Goal: Information Seeking & Learning: Check status

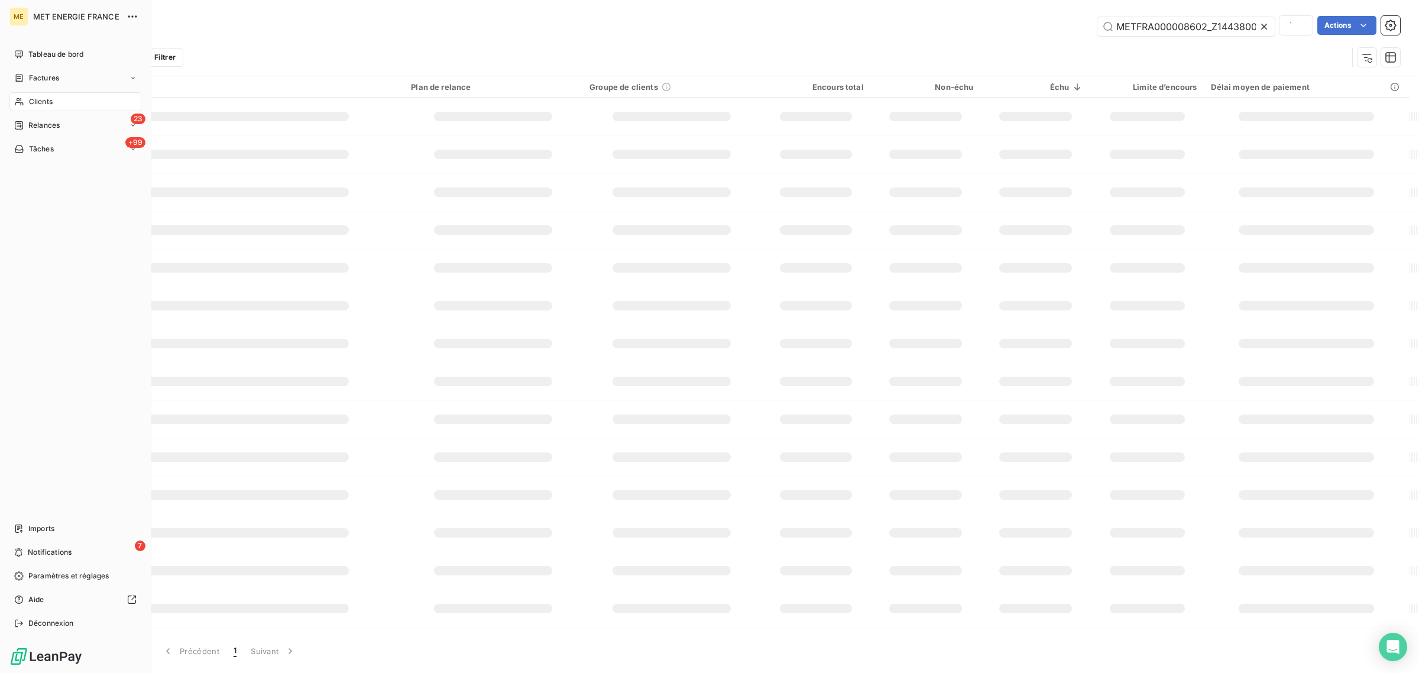
scroll to position [0, 34]
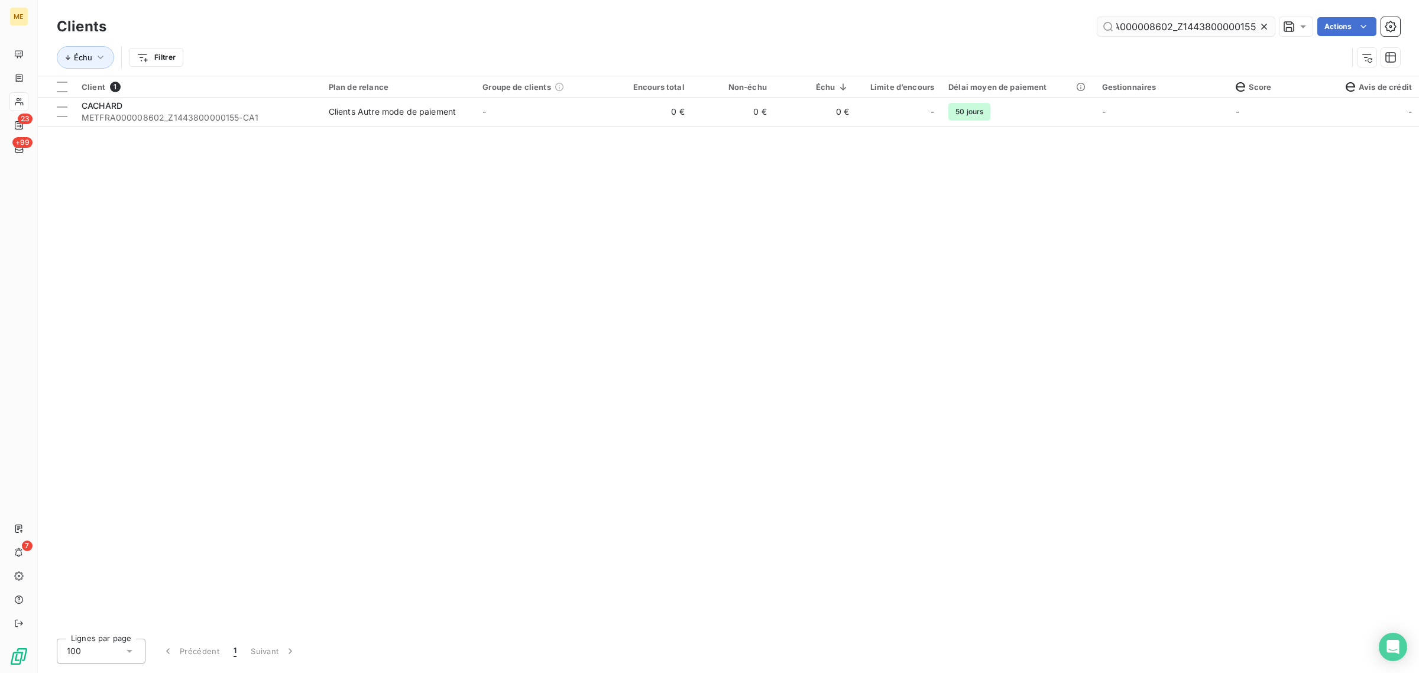
click at [1257, 27] on input "METFRA000008602_Z1443800000155" at bounding box center [1186, 26] width 177 height 19
click at [1266, 27] on icon at bounding box center [1265, 27] width 12 height 12
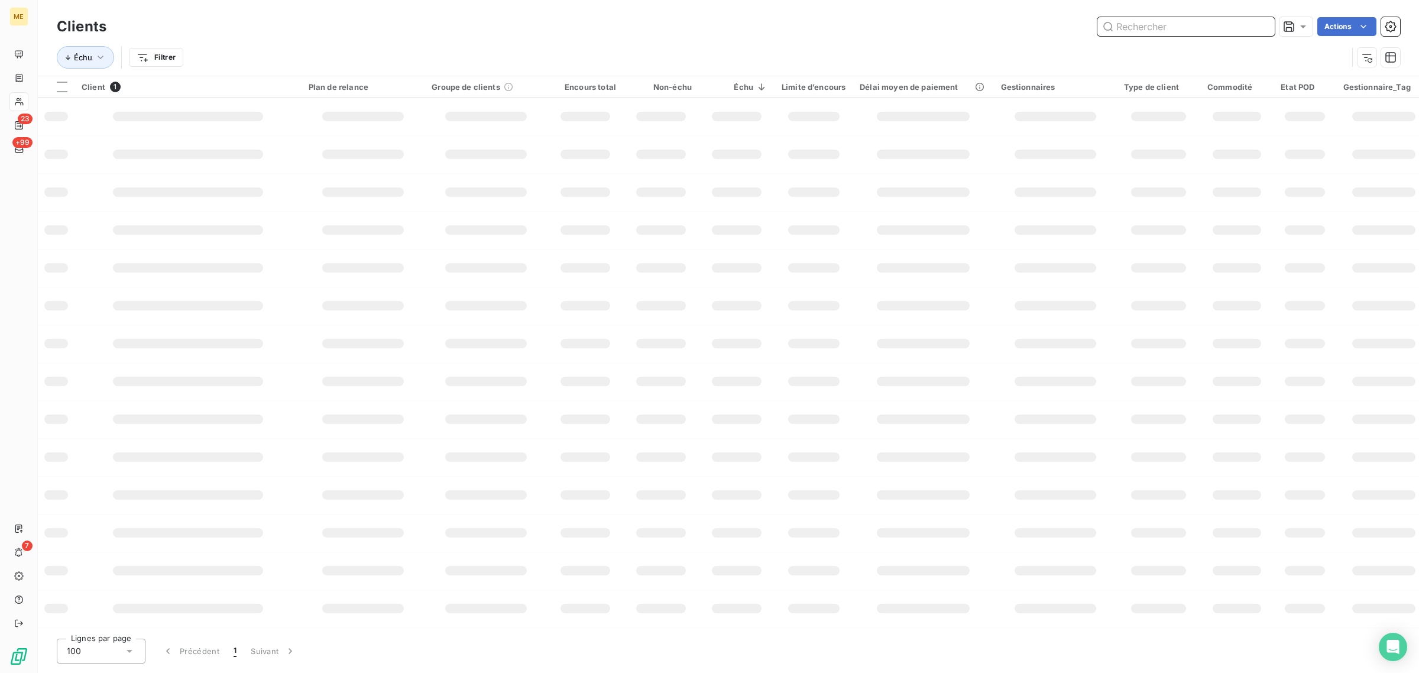
click at [1208, 25] on input "text" at bounding box center [1186, 26] width 177 height 19
paste input "METFRA000000710"
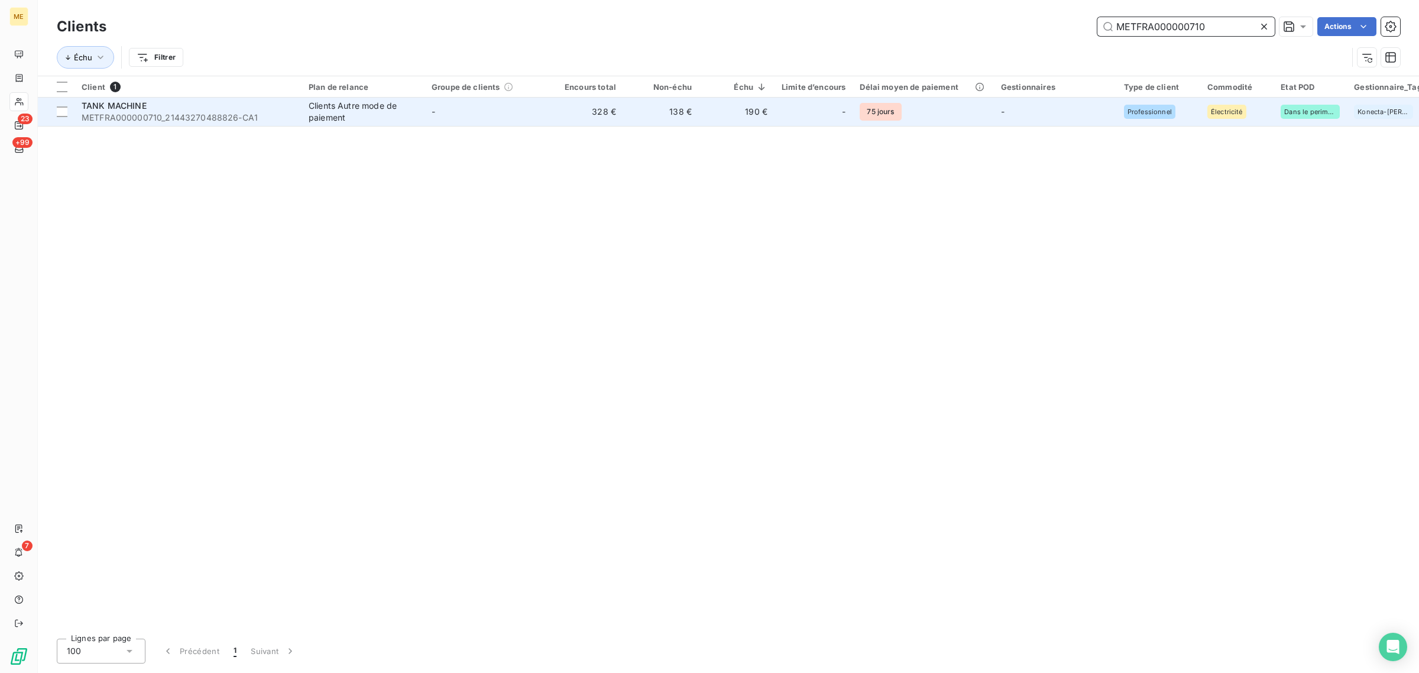
type input "METFRA000000710"
click at [533, 106] on td "-" at bounding box center [486, 112] width 123 height 28
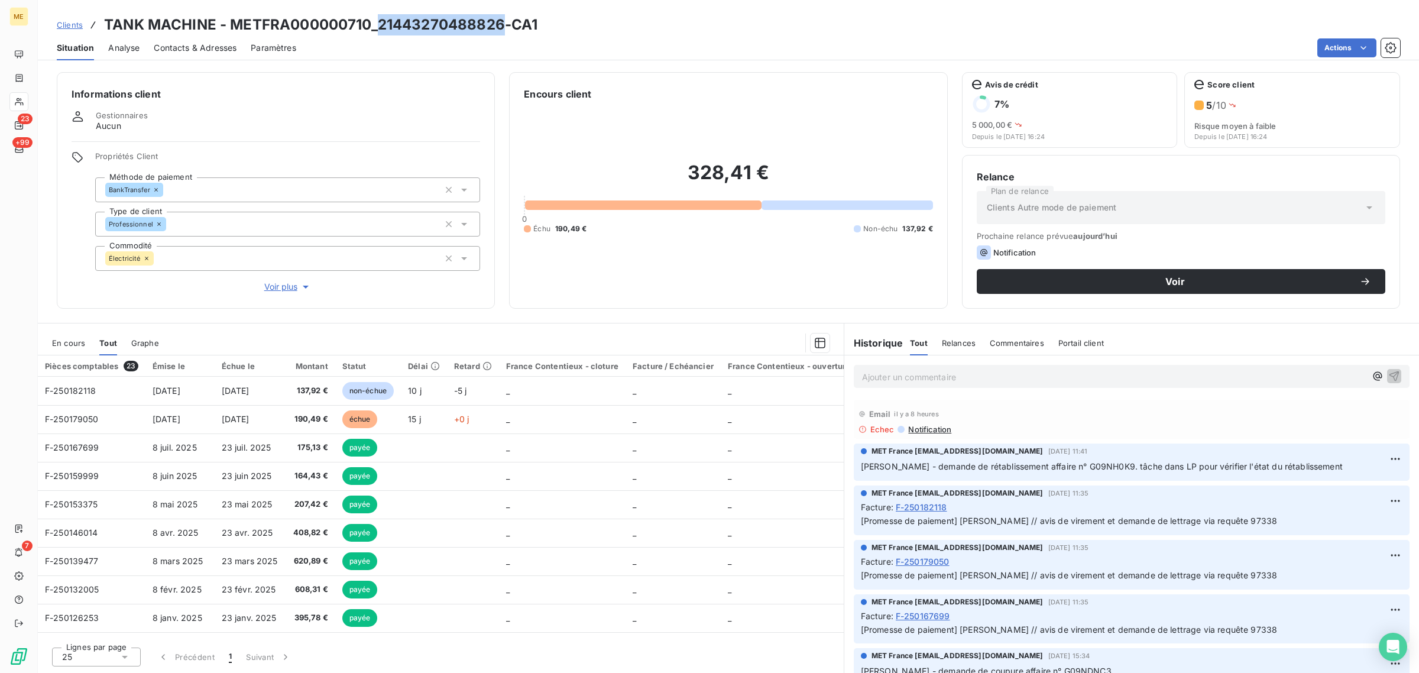
drag, startPoint x: 376, startPoint y: 21, endPoint x: 500, endPoint y: 27, distance: 124.3
click at [500, 27] on h3 "TANK MACHINE - METFRA000000710_21443270488826-CA1" at bounding box center [321, 24] width 434 height 21
copy h3 "21443270488826"
click at [284, 284] on span "Voir plus" at bounding box center [287, 287] width 47 height 12
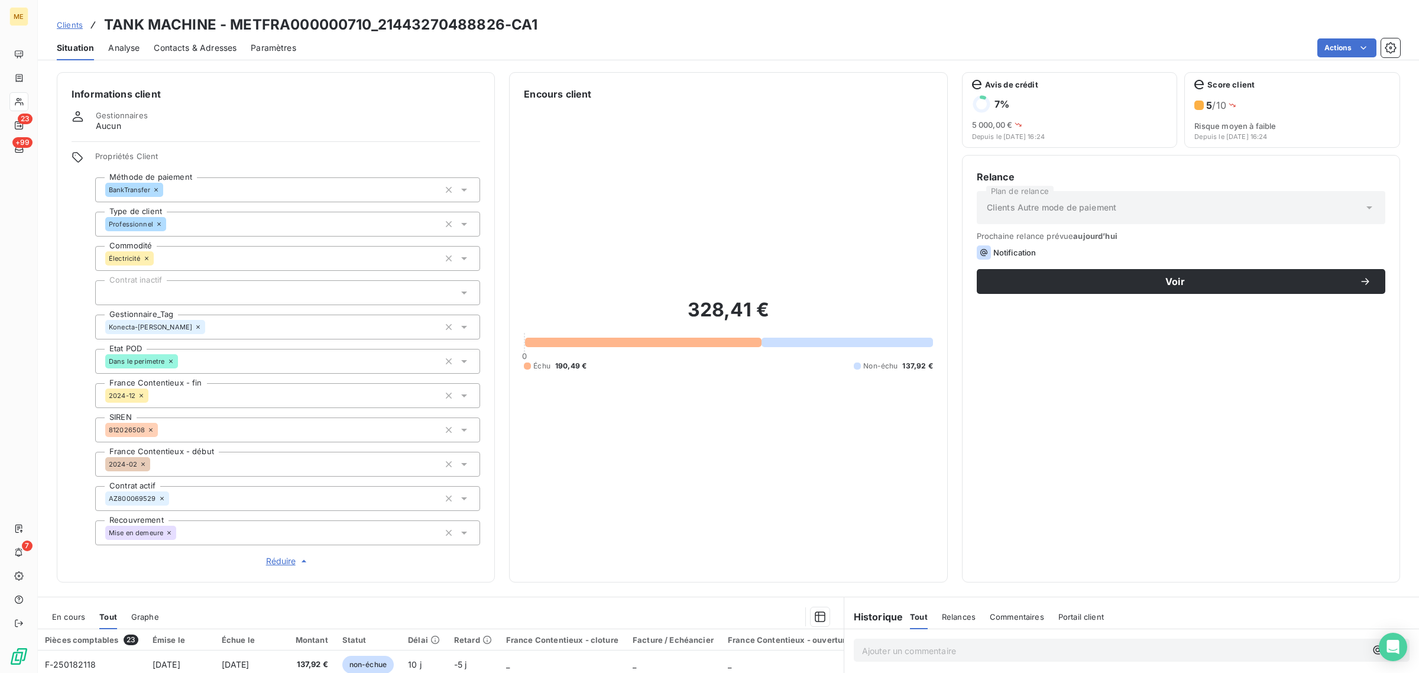
click at [340, 30] on h3 "TANK MACHINE - METFRA000000710_21443270488826-CA1" at bounding box center [321, 24] width 434 height 21
copy h3 "METFRA000000710_21443270488826"
click at [332, 31] on h3 "TANK MACHINE - METFRA000000710_21443270488826-CA1" at bounding box center [321, 24] width 434 height 21
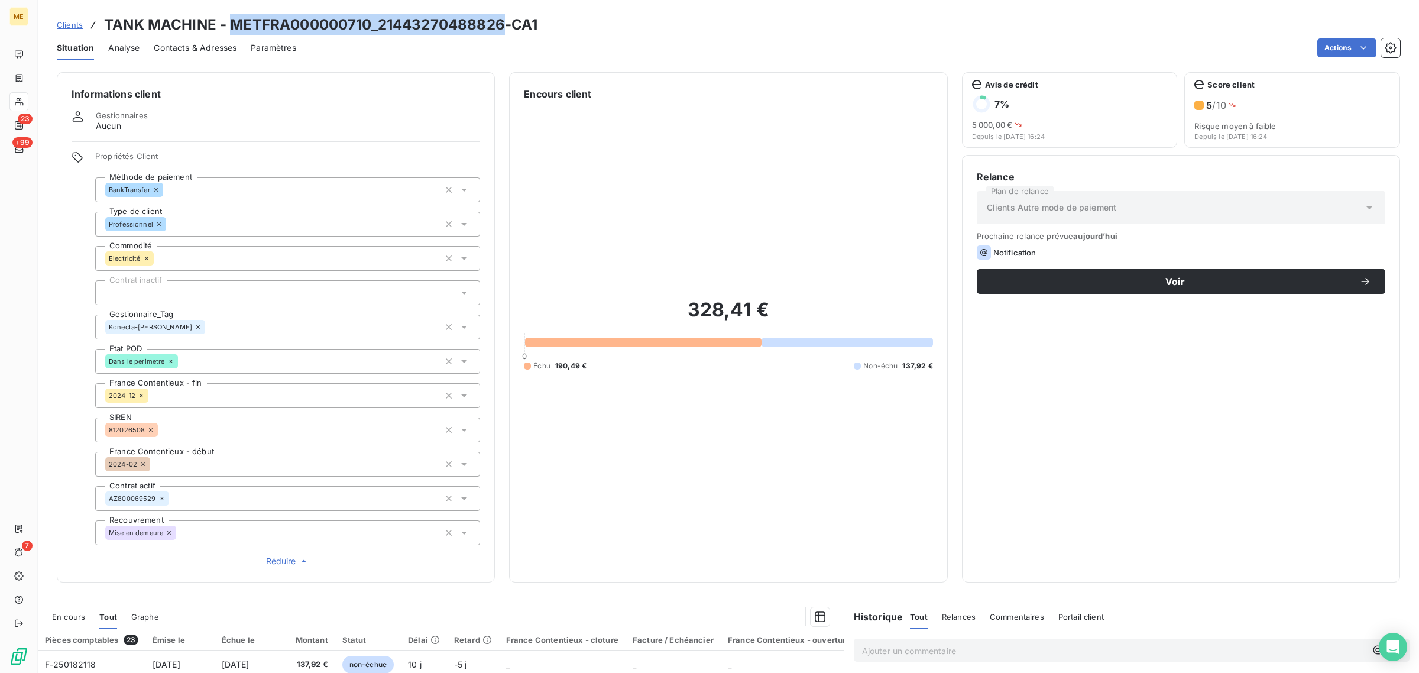
click at [77, 24] on span "Clients" at bounding box center [70, 24] width 26 height 9
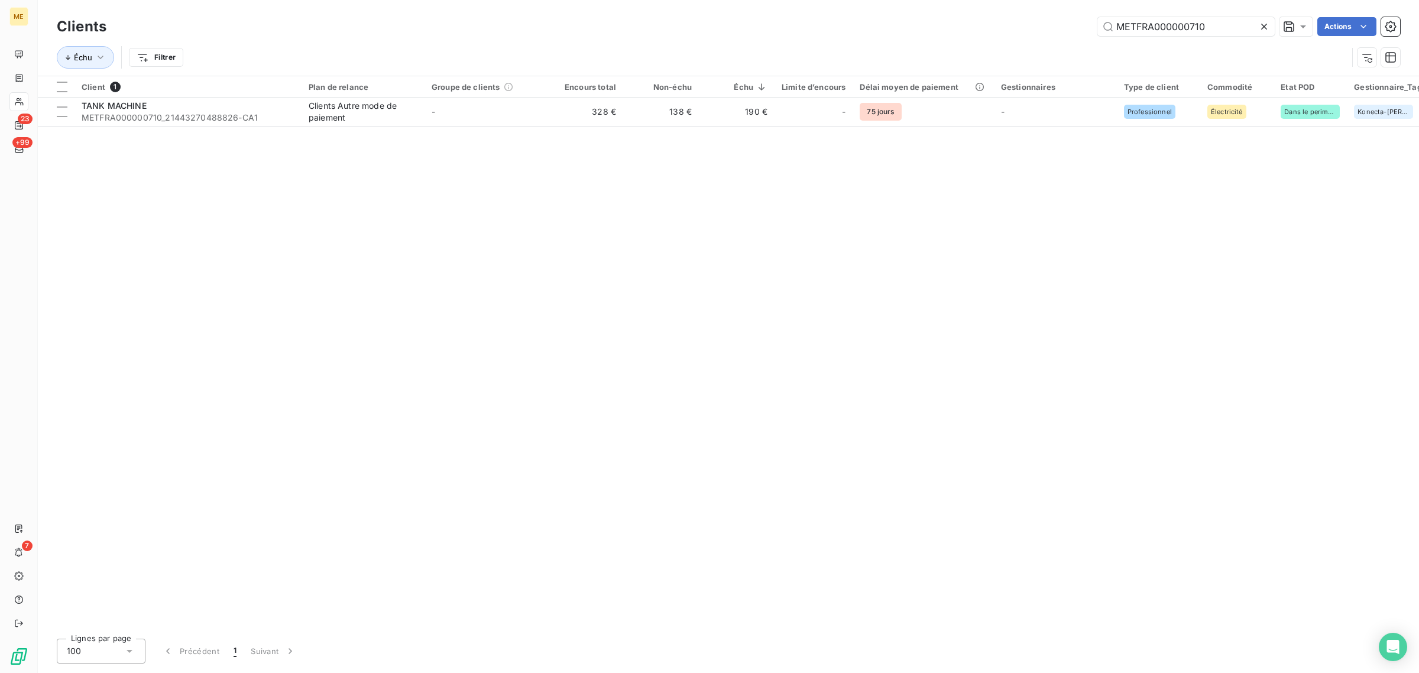
drag, startPoint x: 1243, startPoint y: 22, endPoint x: 853, endPoint y: 33, distance: 389.3
click at [859, 33] on div "METFRA000000710 Actions" at bounding box center [761, 26] width 1280 height 19
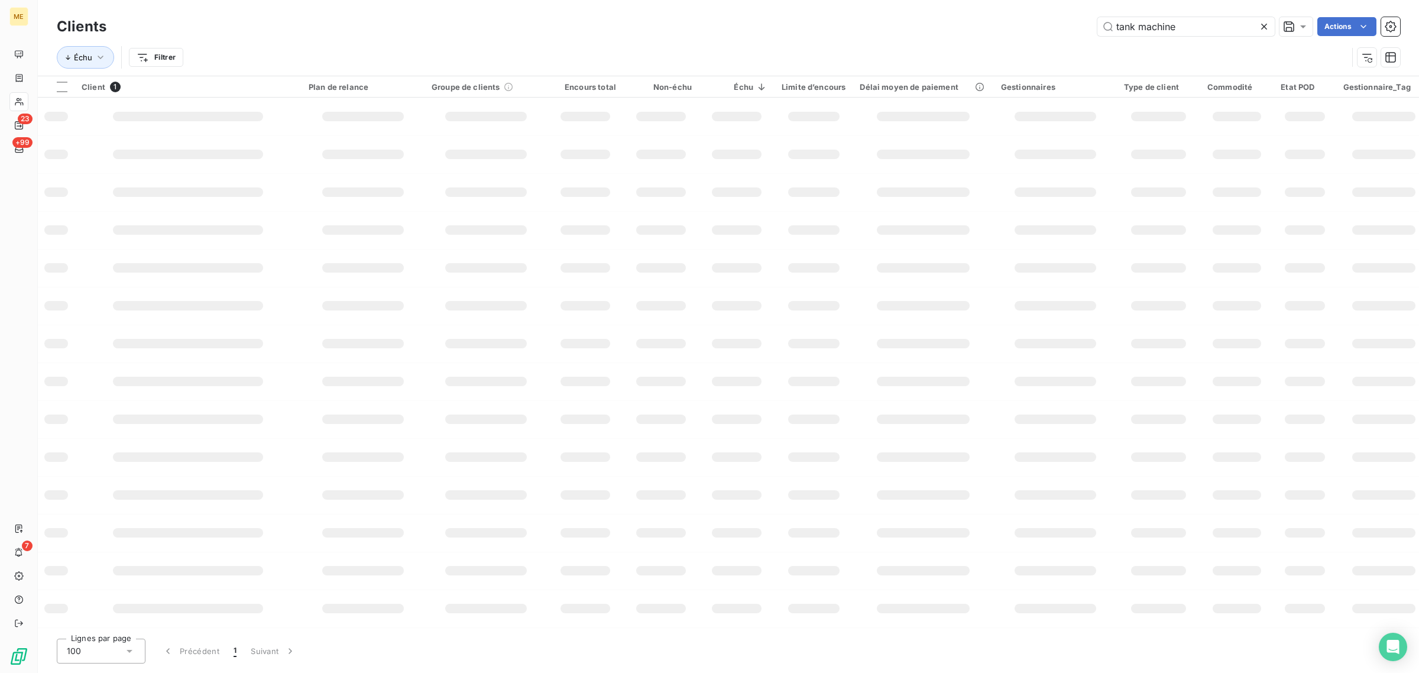
type input "tank machine"
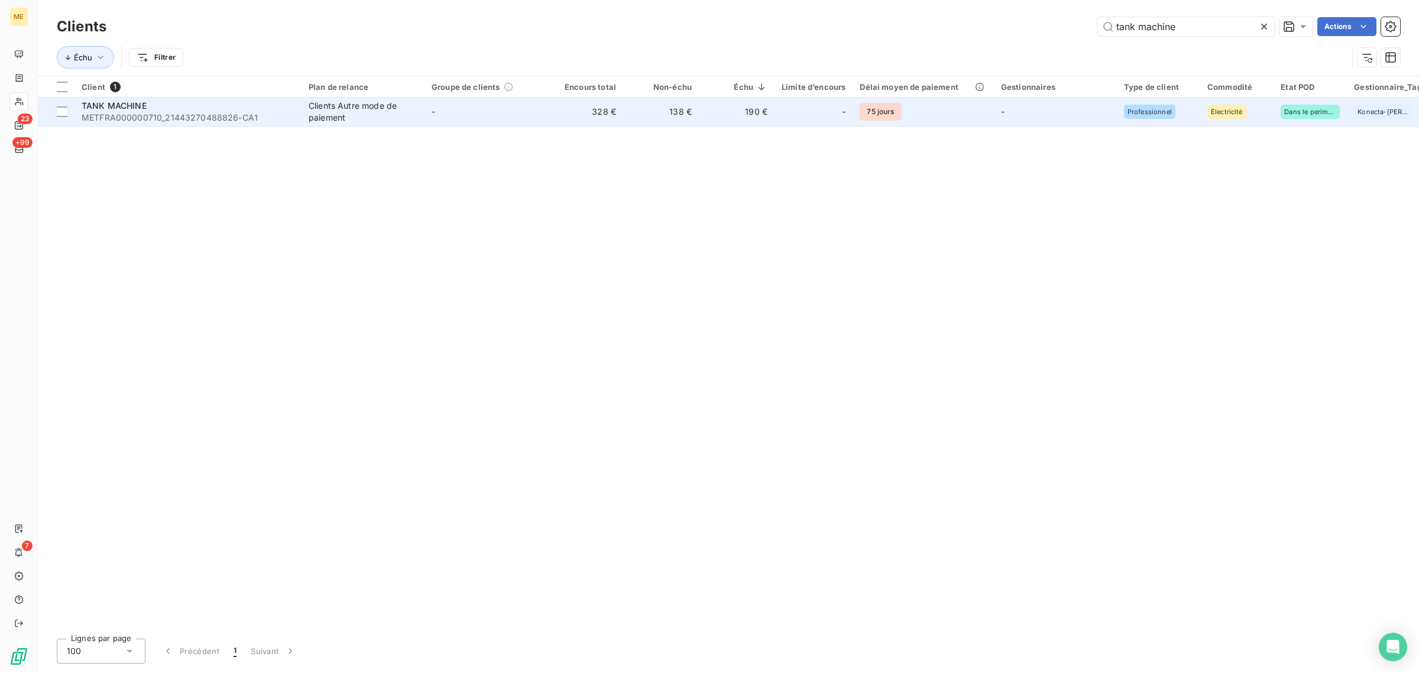
click at [575, 122] on td "328 €" at bounding box center [586, 112] width 76 height 28
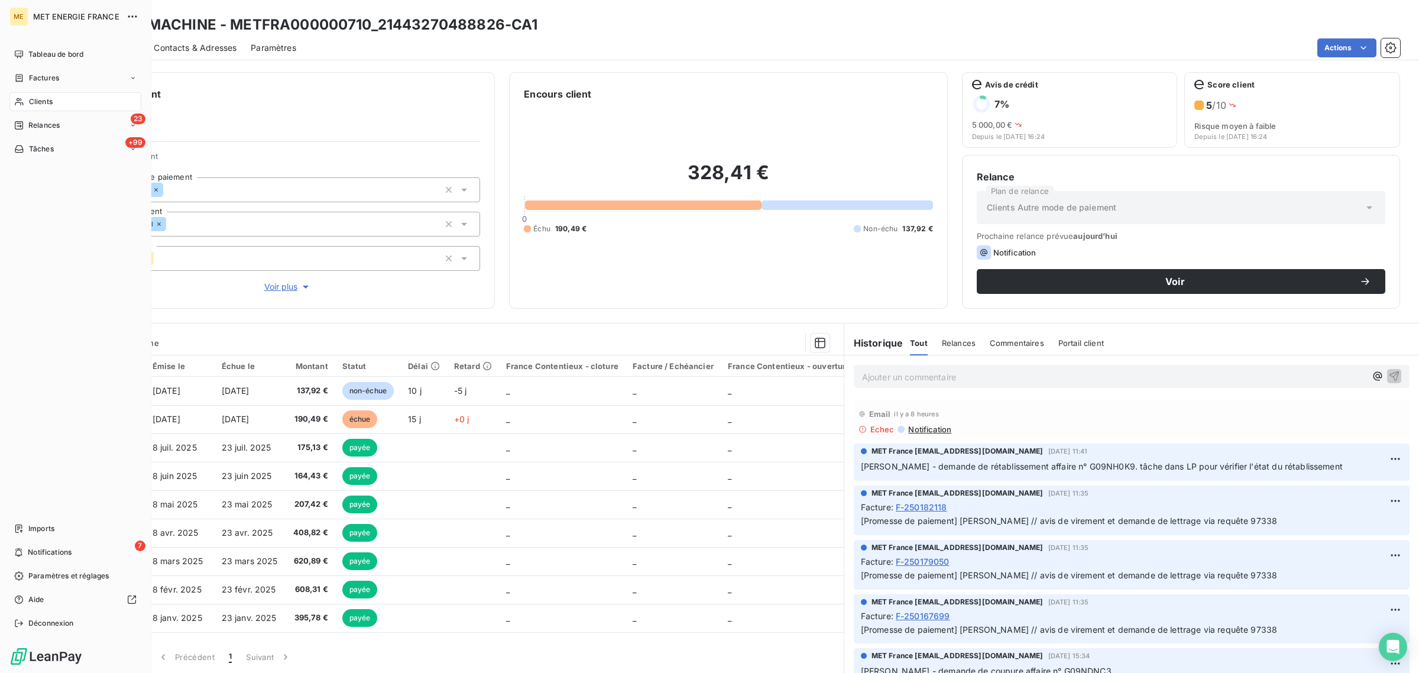
click at [31, 108] on div "Clients" at bounding box center [75, 101] width 132 height 19
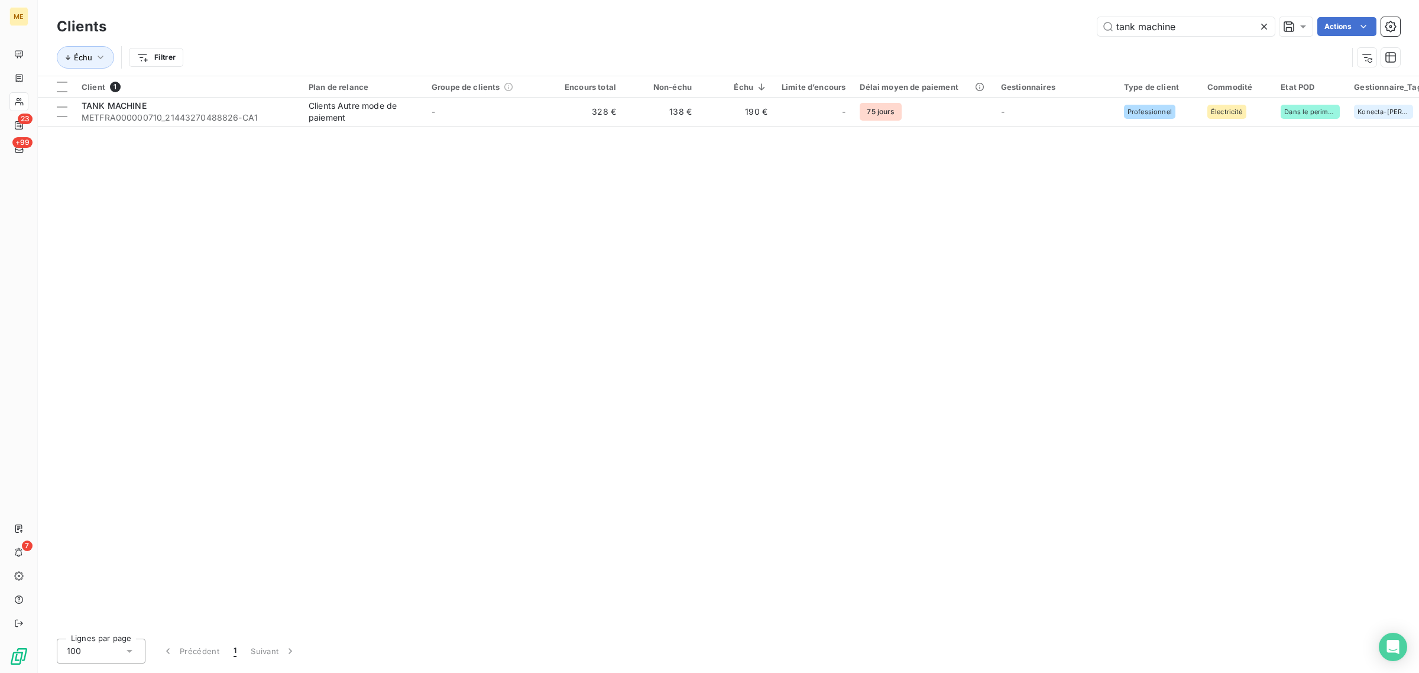
click at [1267, 27] on icon at bounding box center [1265, 27] width 12 height 12
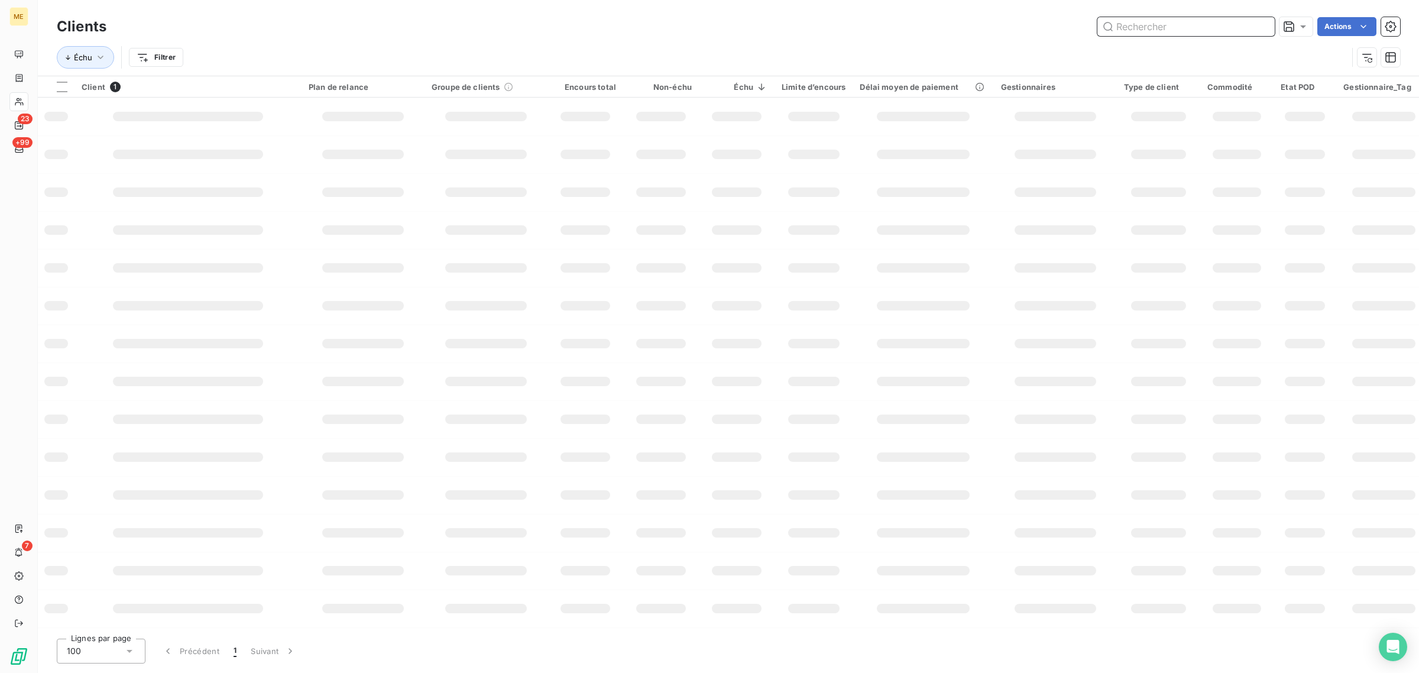
click at [1175, 24] on input "text" at bounding box center [1186, 26] width 177 height 19
paste input "20006445900015"
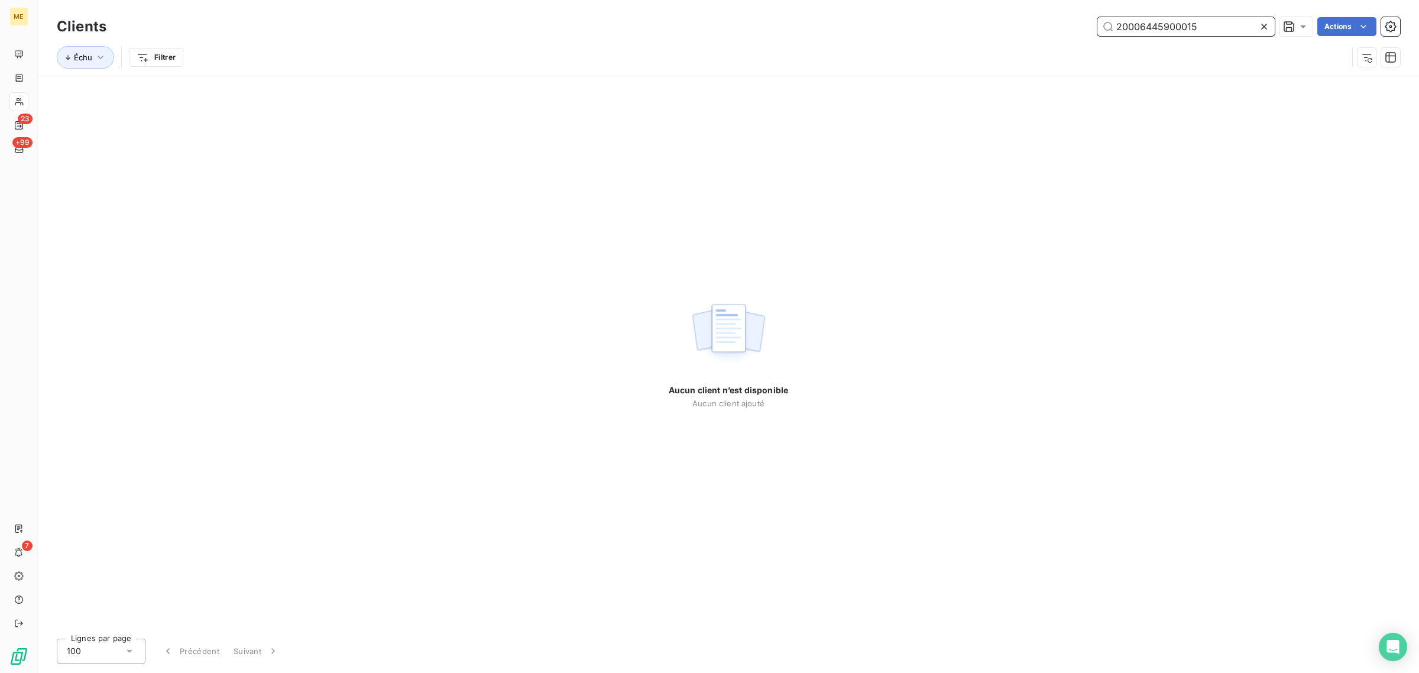
type input "20006445900015"
click at [1263, 24] on icon at bounding box center [1265, 27] width 12 height 12
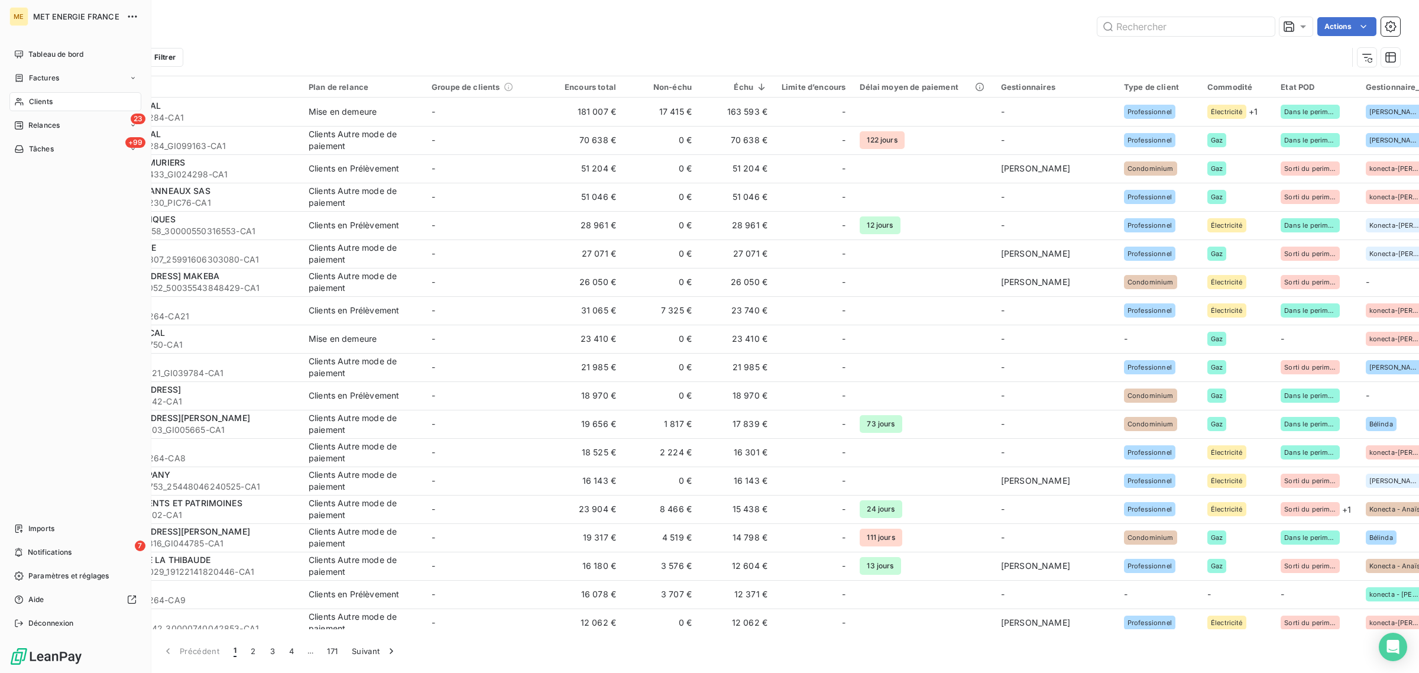
click at [27, 101] on div "Clients" at bounding box center [75, 101] width 132 height 19
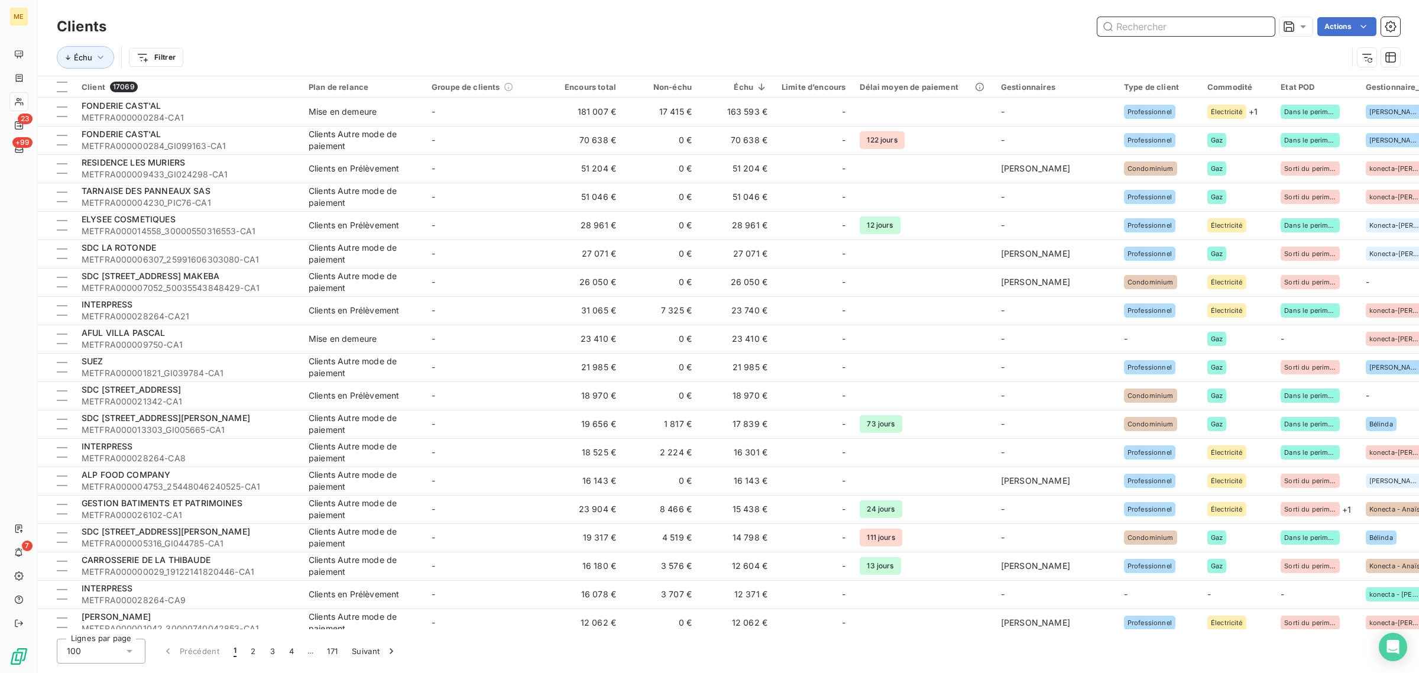
click at [1175, 24] on input "text" at bounding box center [1186, 26] width 177 height 19
paste input "METFRA000003291"
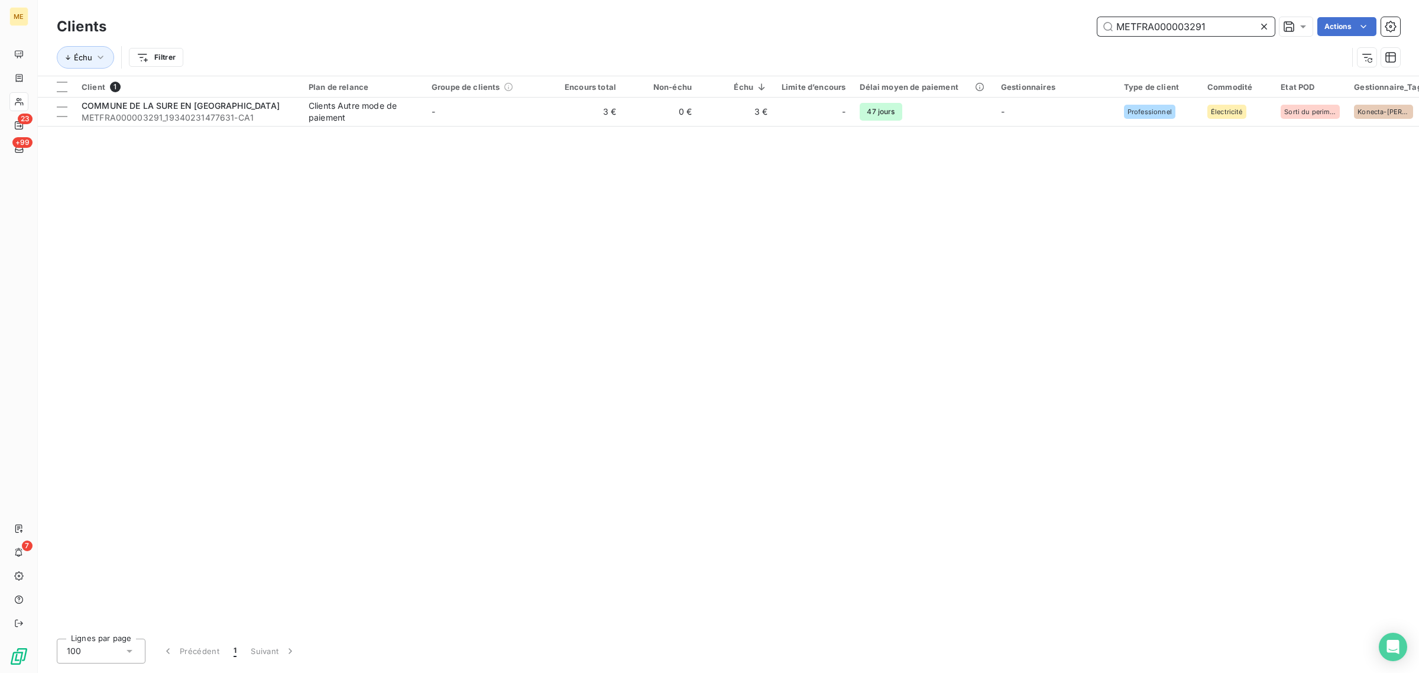
type input "METFRA000003291"
click at [820, 127] on div "Client 1 Plan de relance Groupe de clients Encours total Non-échu Échu Limite d…" at bounding box center [729, 352] width 1382 height 553
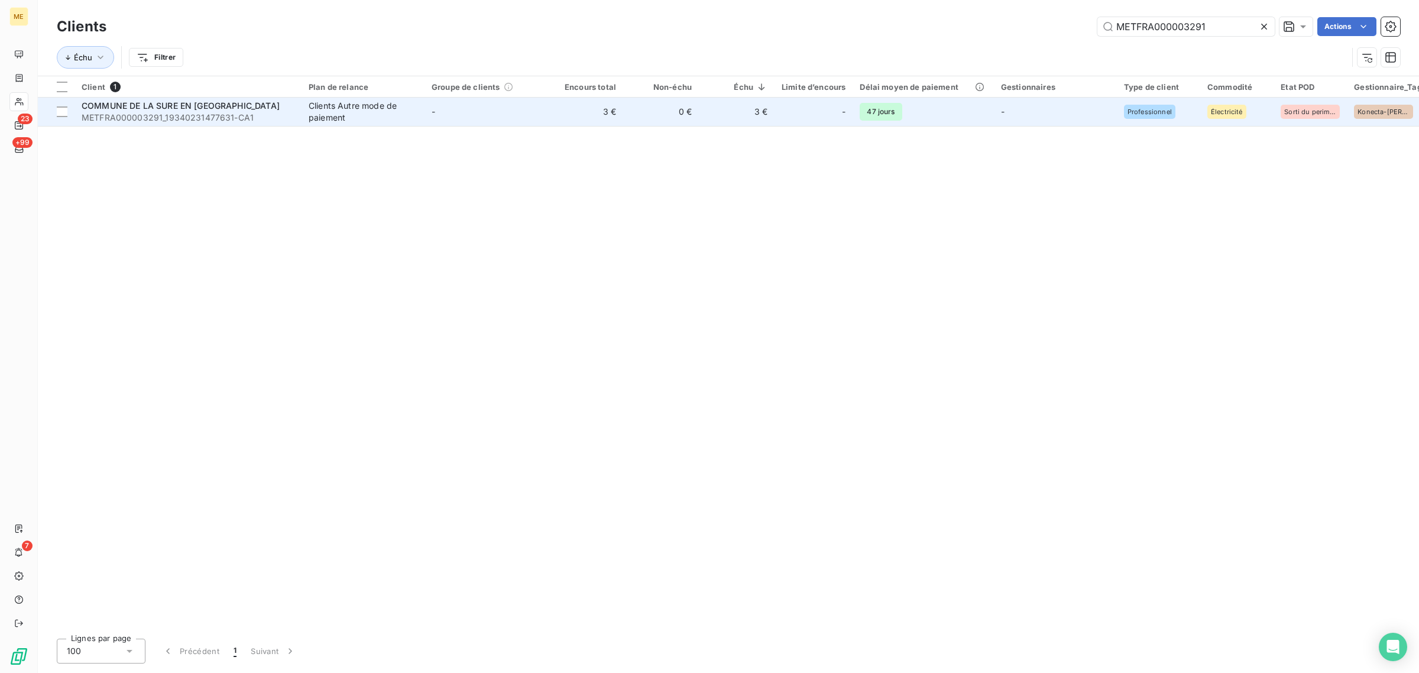
click at [809, 114] on div "-" at bounding box center [814, 111] width 64 height 19
